Goal: Task Accomplishment & Management: Use online tool/utility

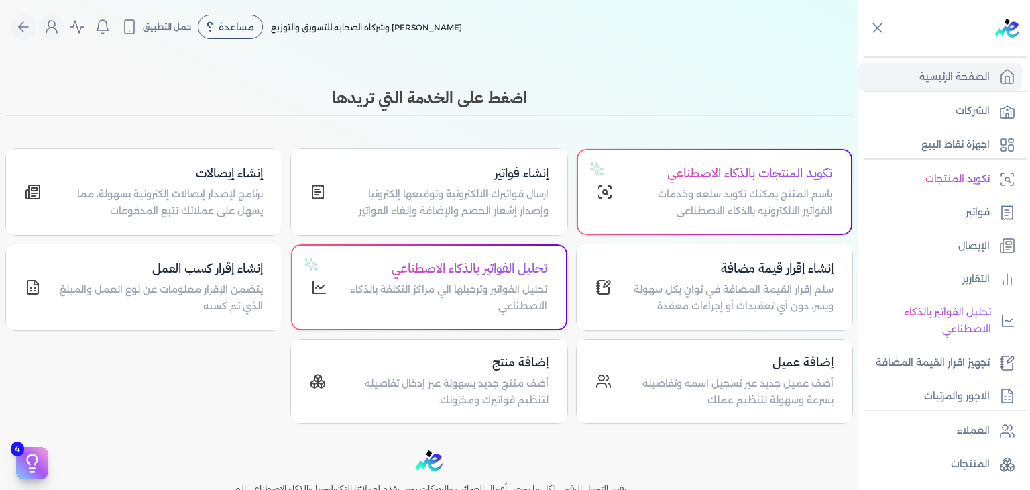
scroll to position [133, 0]
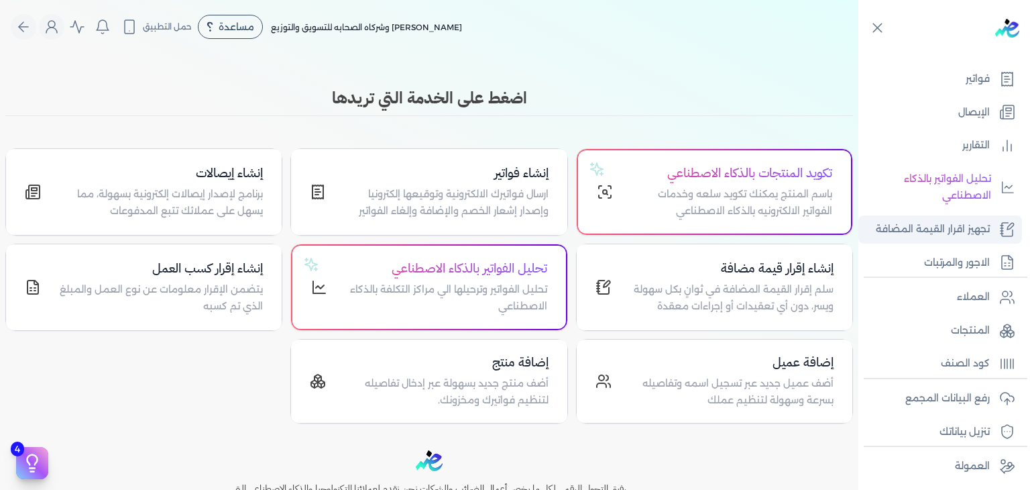
click at [984, 221] on p "تجهيز اقرار القيمة المضافة" at bounding box center [933, 229] width 114 height 17
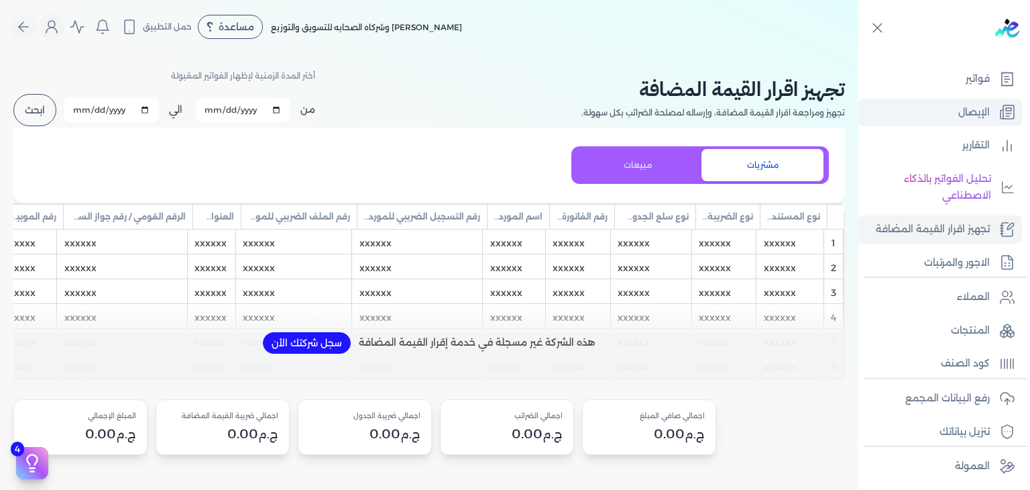
click at [979, 109] on p "الإيصال" at bounding box center [974, 112] width 32 height 17
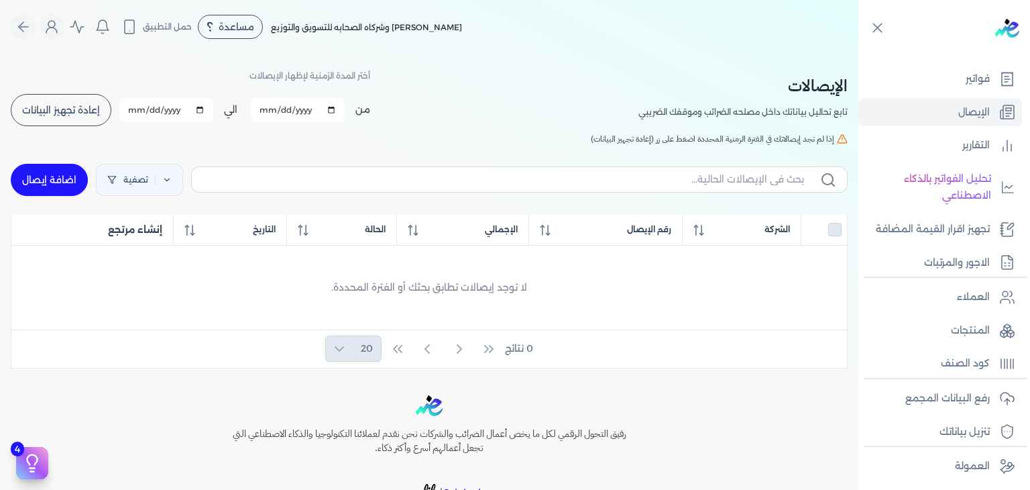
click at [801, 144] on span "إذا لم تجد إيصالاتك في الفترة الزمنية المحددة اضغط على زر (إعادة تجهيز البيانات)" at bounding box center [712, 139] width 243 height 12
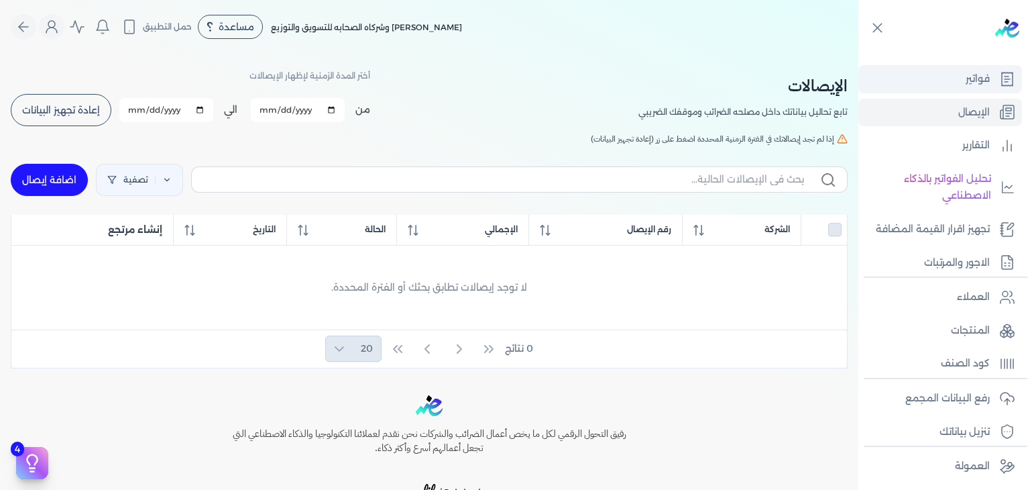
click at [968, 92] on link "فواتير" at bounding box center [940, 79] width 164 height 28
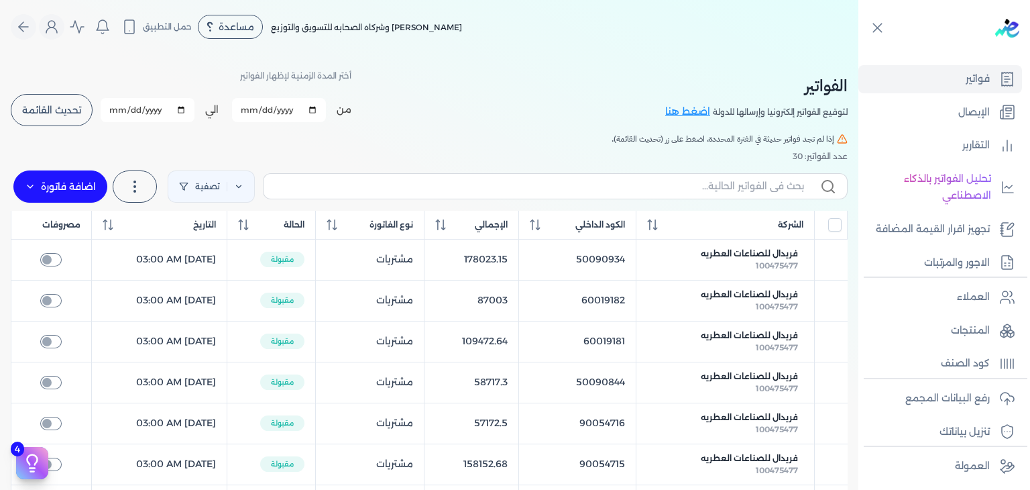
click at [288, 107] on input "[DATE]" at bounding box center [279, 110] width 94 height 24
click at [319, 108] on input "[DATE]" at bounding box center [279, 110] width 94 height 24
click at [503, 159] on div "عدد الفواتير: 30" at bounding box center [429, 156] width 837 height 12
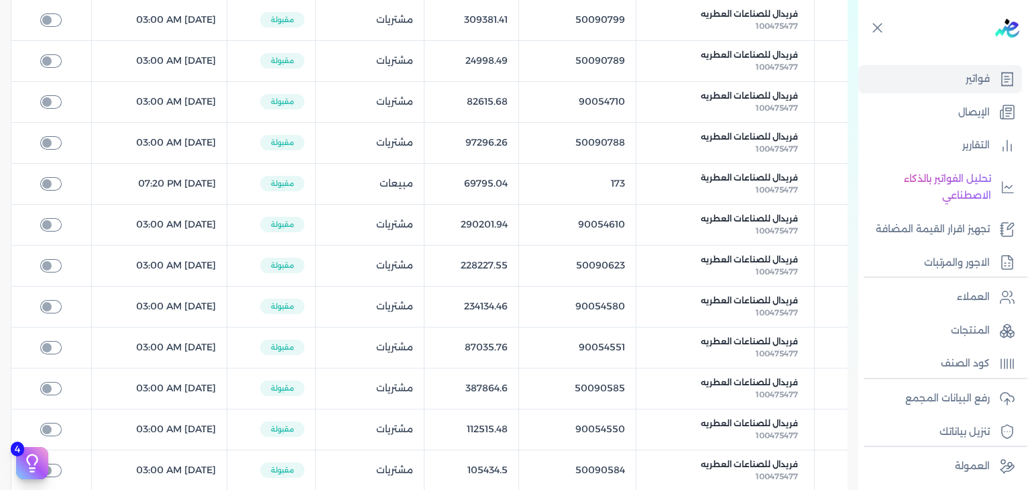
scroll to position [806, 0]
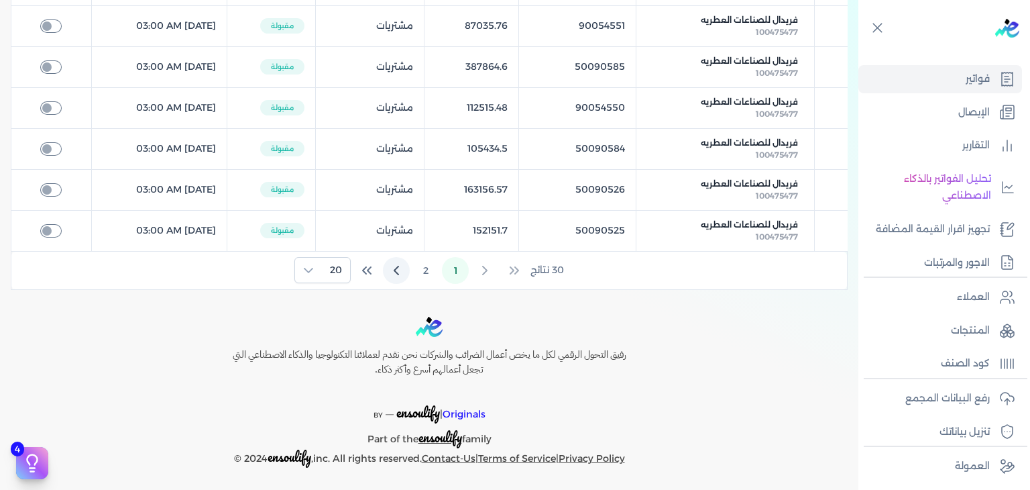
click at [398, 264] on icon "Next Page" at bounding box center [396, 270] width 16 height 16
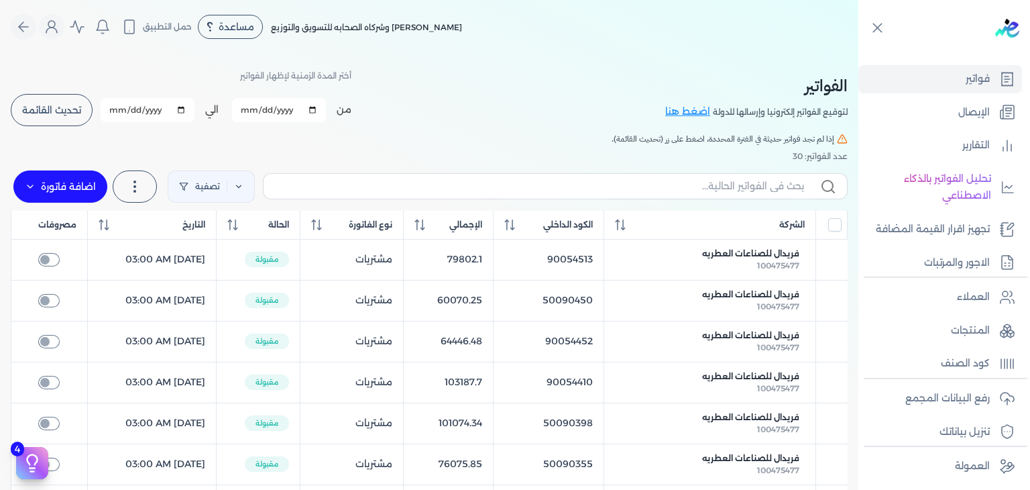
scroll to position [398, 0]
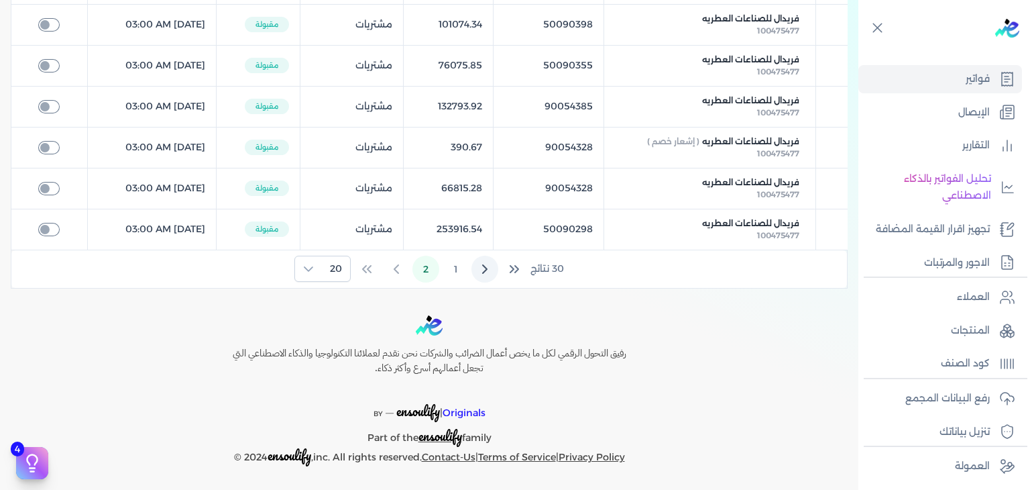
click at [479, 262] on icon "Previous Page" at bounding box center [485, 269] width 16 height 16
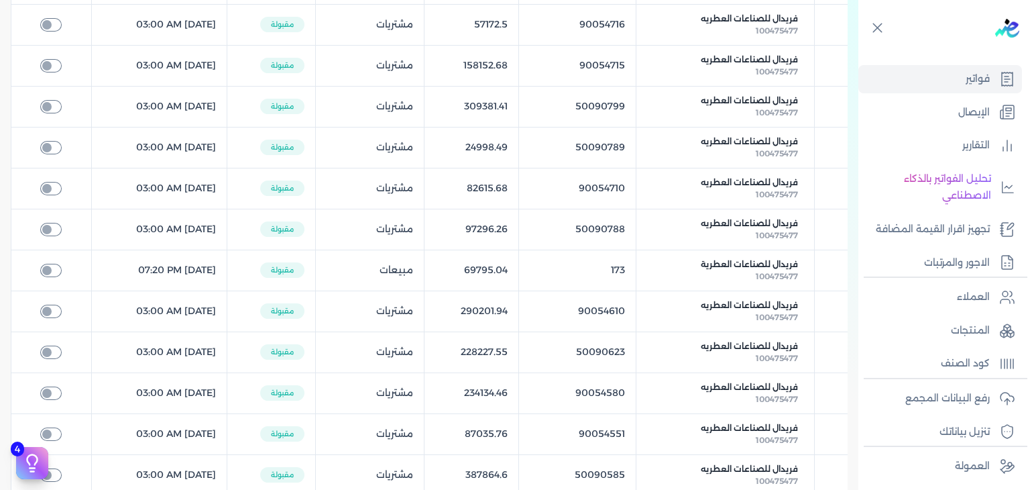
scroll to position [0, 0]
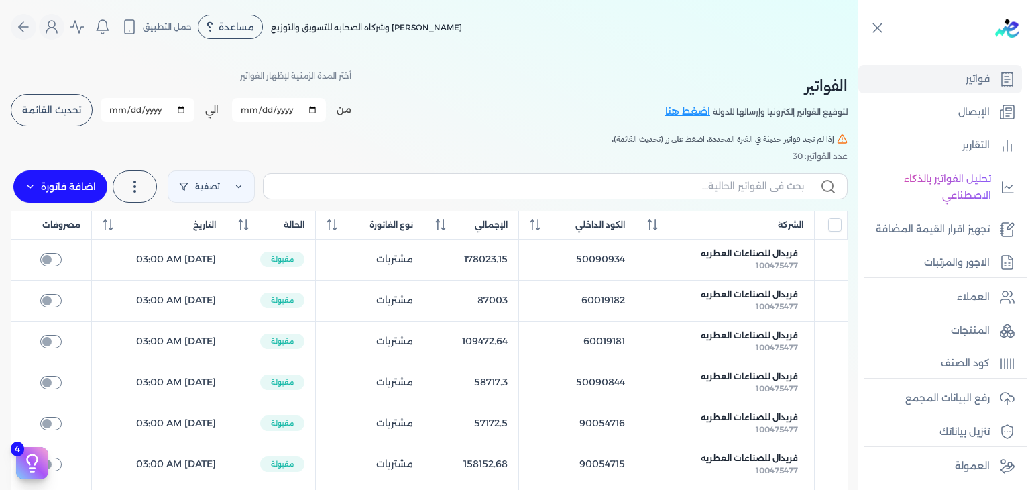
click at [254, 103] on input "[DATE]" at bounding box center [279, 110] width 94 height 24
click at [319, 107] on input "[DATE]" at bounding box center [279, 110] width 94 height 24
type input "[DATE]"
click at [497, 84] on div "الفواتير لتوقيع الفواتير إلكترونيا وإرسالها للدولة اضغط هنا أختر المدة الزمنية …" at bounding box center [429, 97] width 837 height 60
click at [63, 116] on button "تحديث القائمة" at bounding box center [52, 110] width 82 height 32
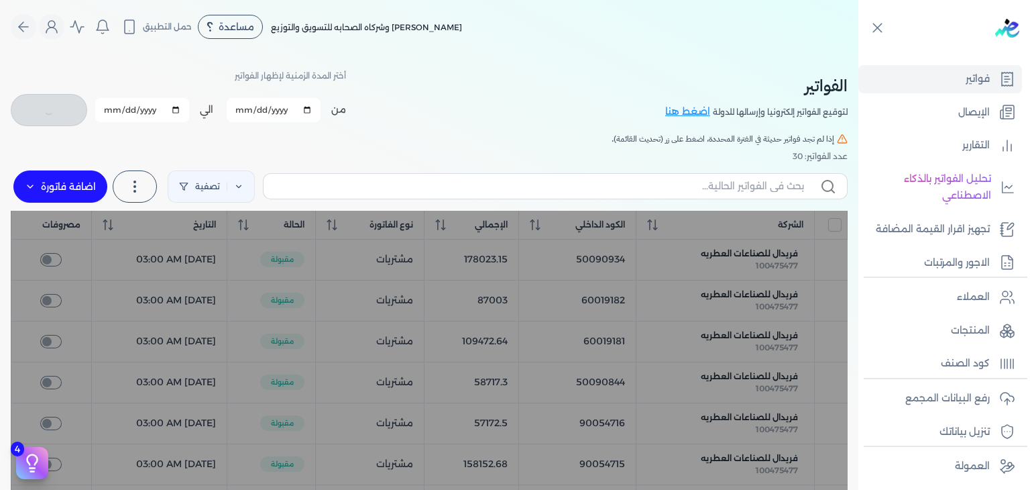
checkbox input "false"
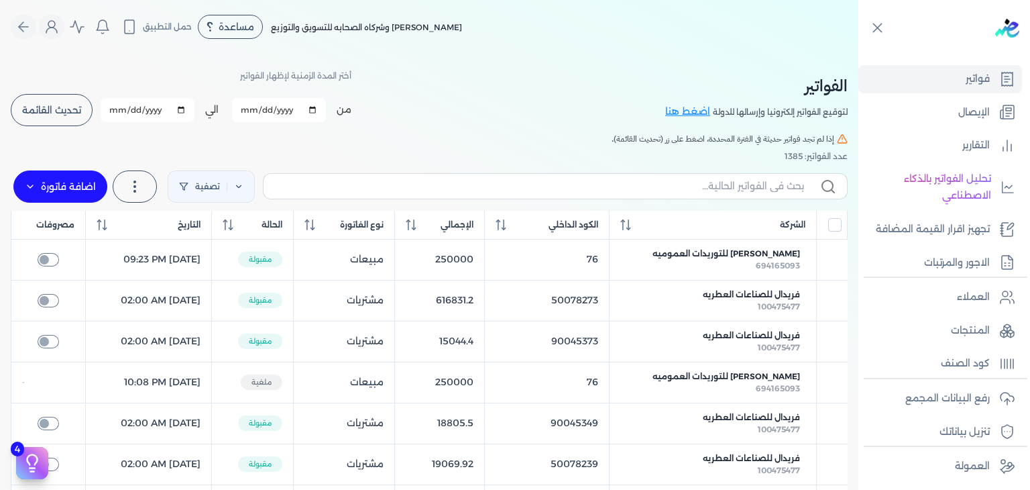
click at [270, 104] on input "[DATE]" at bounding box center [279, 110] width 94 height 24
click at [317, 105] on input "[DATE]" at bounding box center [279, 110] width 94 height 24
type input "[DATE]"
click at [81, 105] on span "تحديث القائمة" at bounding box center [51, 109] width 59 height 9
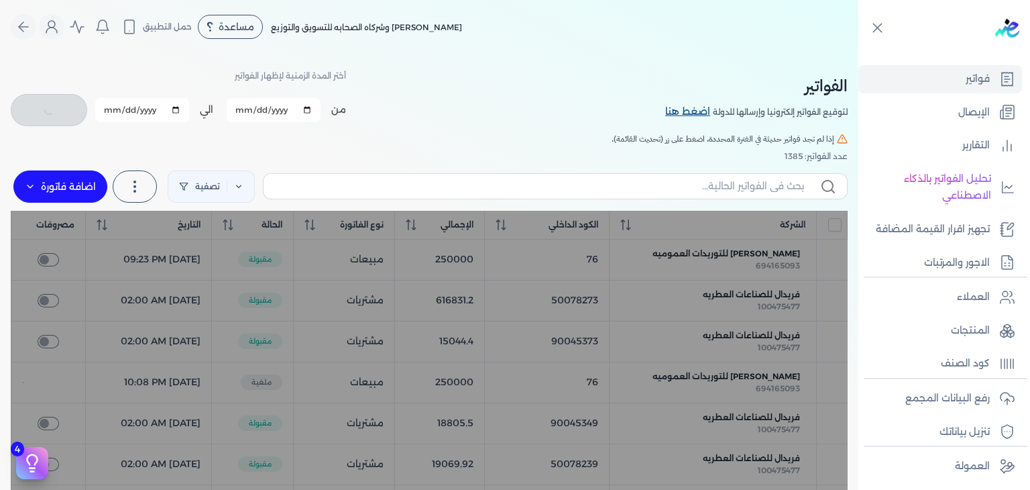
click at [685, 115] on link "اضغط هنا" at bounding box center [689, 112] width 48 height 15
checkbox input "false"
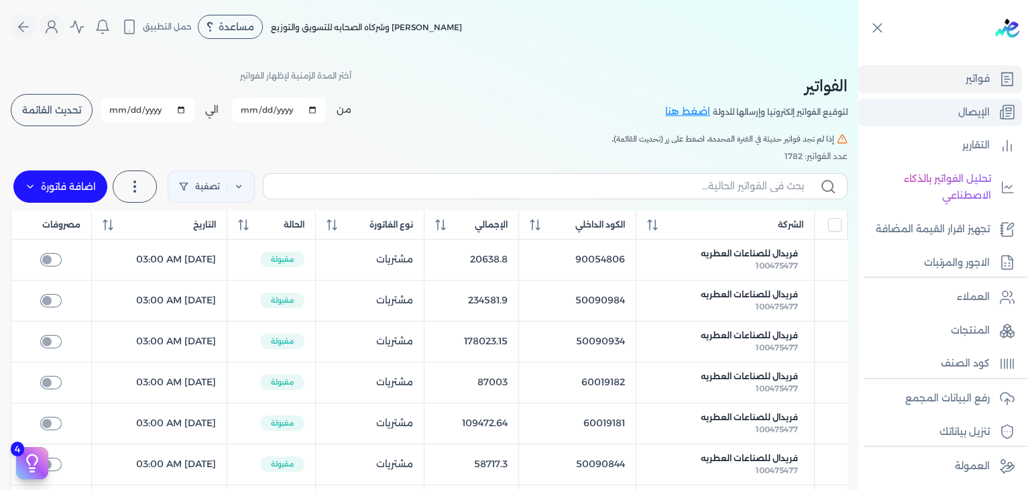
click at [995, 108] on link "الإيصال" at bounding box center [940, 113] width 164 height 28
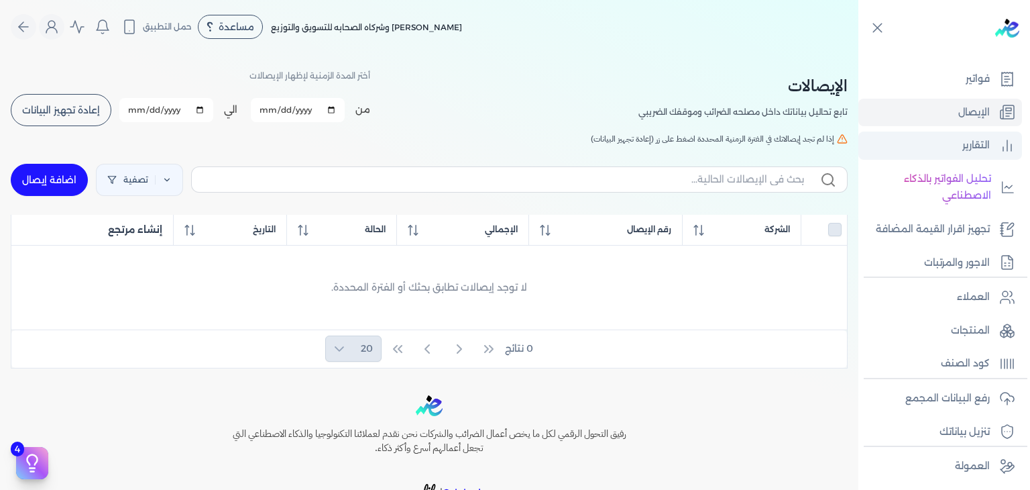
click at [972, 137] on p "التقارير" at bounding box center [975, 145] width 27 height 17
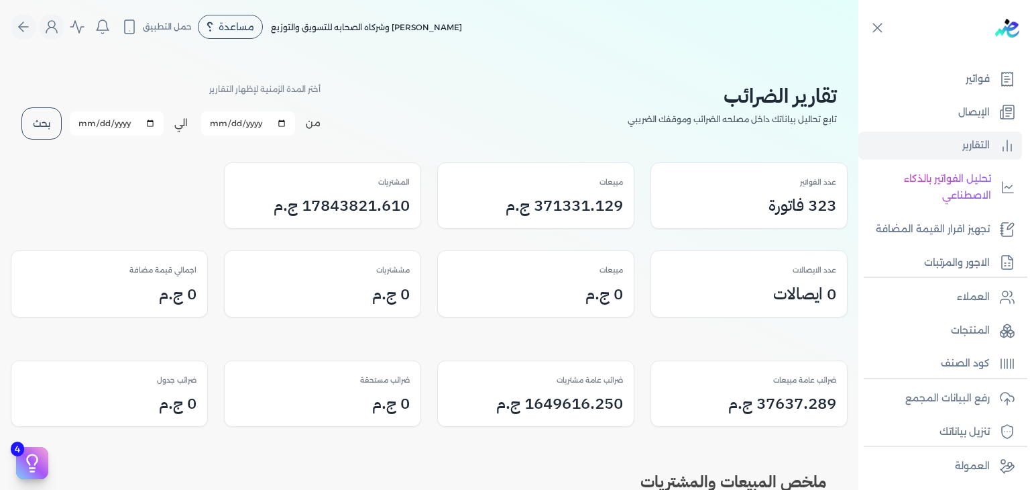
click at [264, 123] on input "[DATE]" at bounding box center [248, 123] width 94 height 24
click at [292, 122] on input "[DATE]" at bounding box center [248, 123] width 94 height 24
type input "[DATE]"
click at [135, 194] on div "عدد الفواتير 323 فاتورة مبيعات 371331.129 ج.م المشتريات 17843821.610 ج.م" at bounding box center [429, 195] width 837 height 67
click at [50, 119] on button "بحث" at bounding box center [41, 123] width 40 height 32
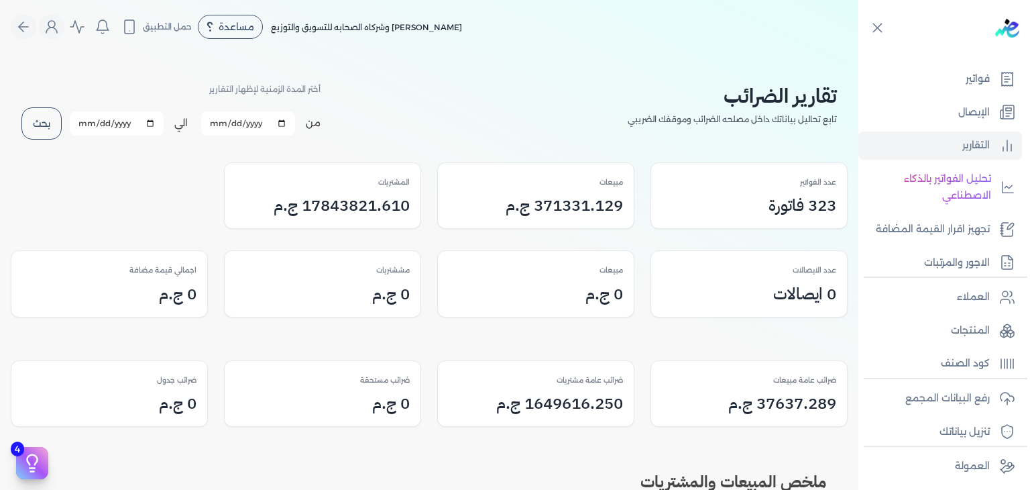
click at [50, 121] on button "بحث" at bounding box center [41, 123] width 40 height 32
click at [42, 117] on button "بحث" at bounding box center [41, 123] width 40 height 32
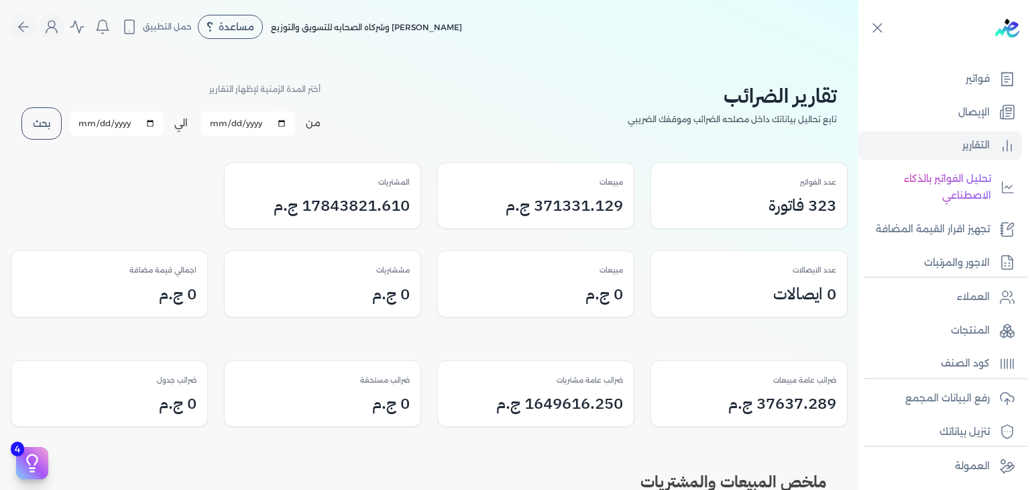
click at [42, 117] on button "بحث" at bounding box center [41, 123] width 40 height 32
click at [50, 125] on button "بحث" at bounding box center [41, 123] width 40 height 32
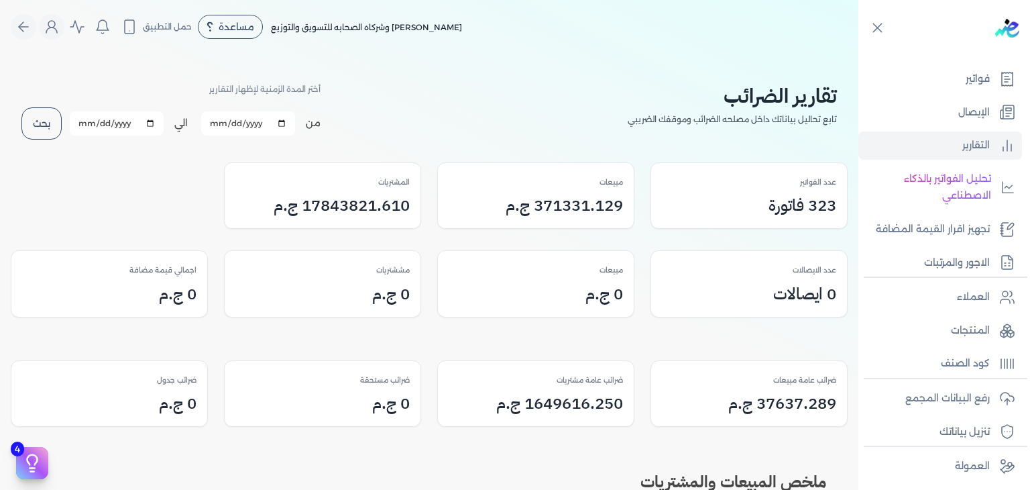
click at [50, 125] on button "بحث" at bounding box center [41, 123] width 40 height 32
click at [967, 190] on p "تحليل الفواتير بالذكاء الاصطناعي" at bounding box center [928, 187] width 126 height 34
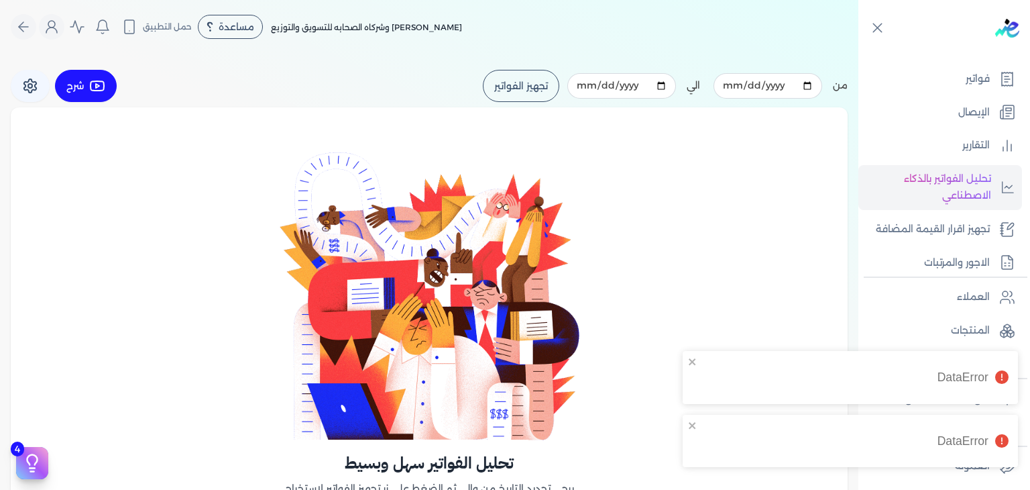
scroll to position [131, 0]
